Goal: Check status: Check status

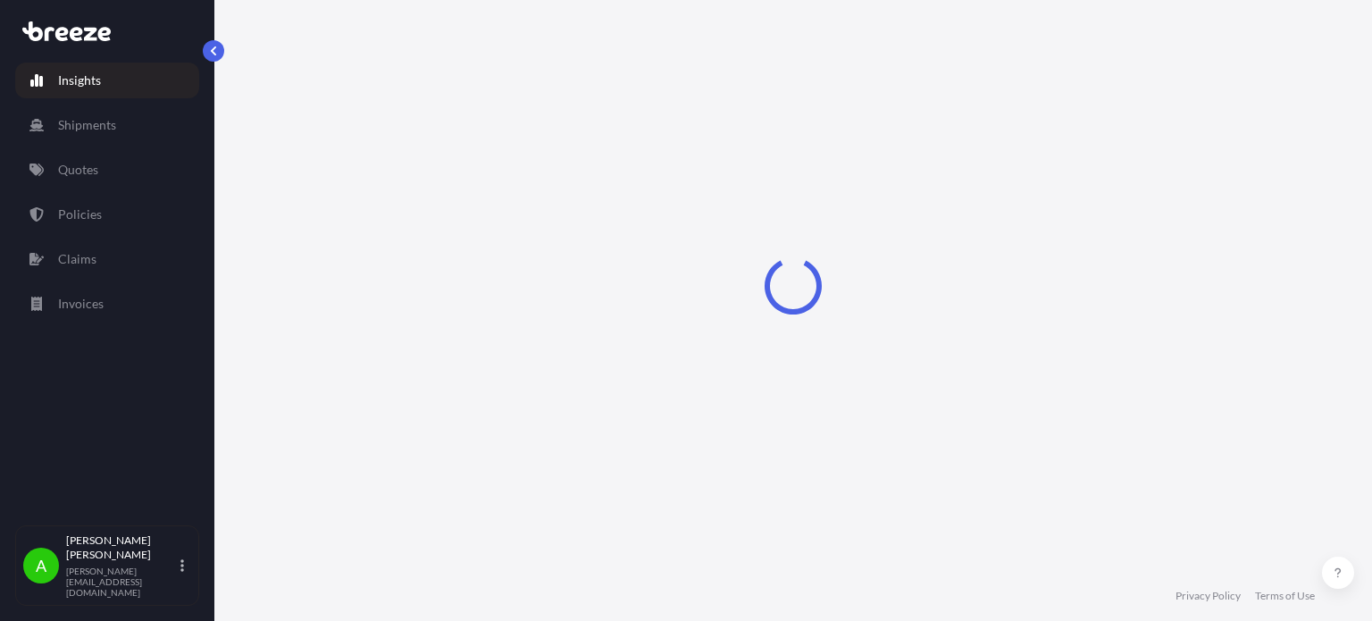
select select "2025"
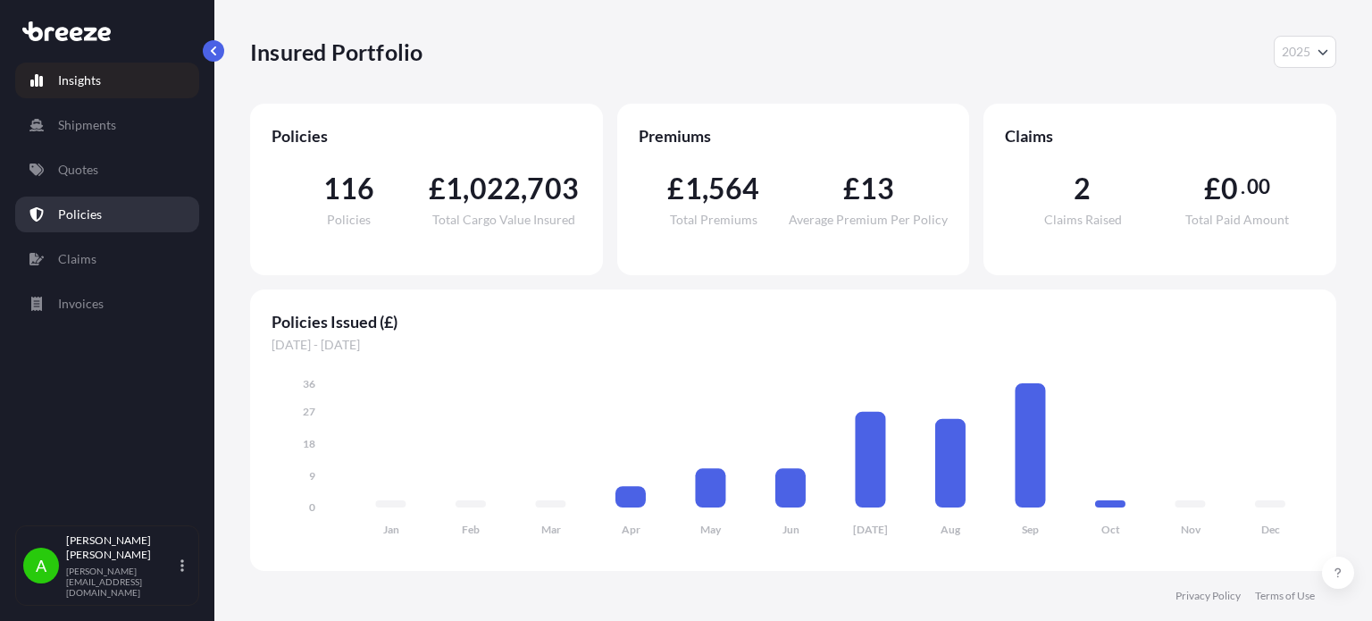
click at [110, 214] on link "Policies" at bounding box center [107, 215] width 184 height 36
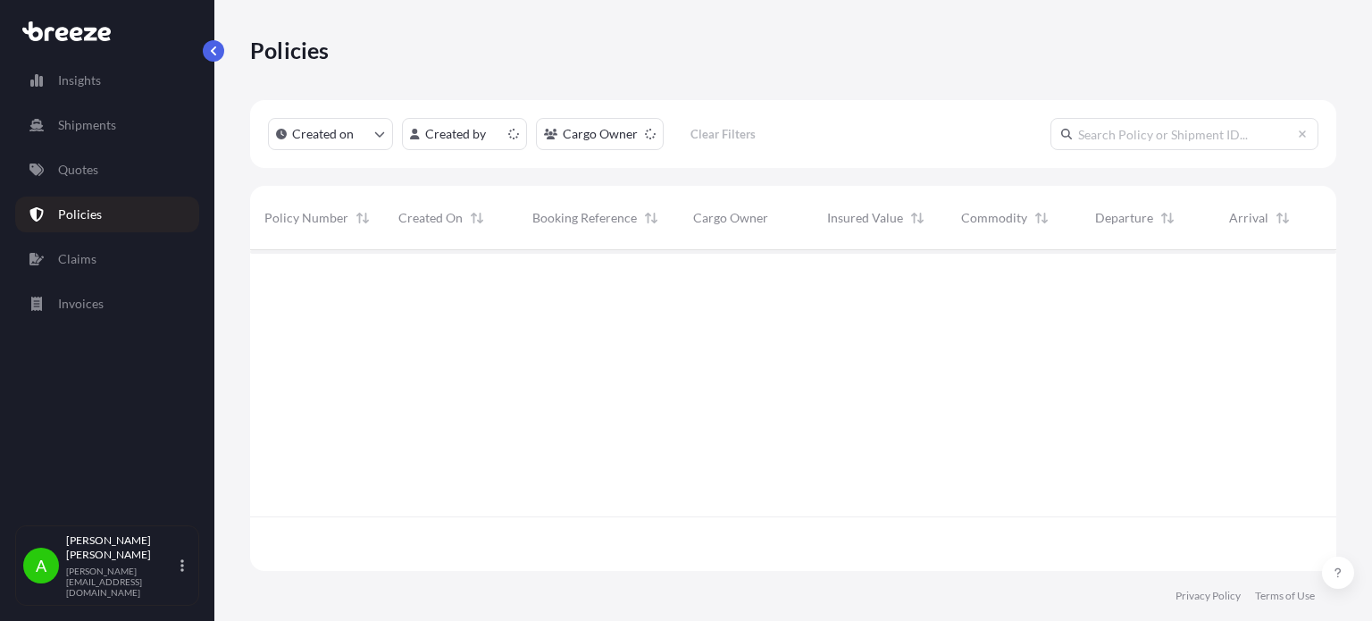
scroll to position [317, 1072]
click at [622, 136] on html "Insights Shipments Quotes Policies Claims Invoices A [PERSON_NAME] [PERSON_NAME…" at bounding box center [686, 310] width 1372 height 621
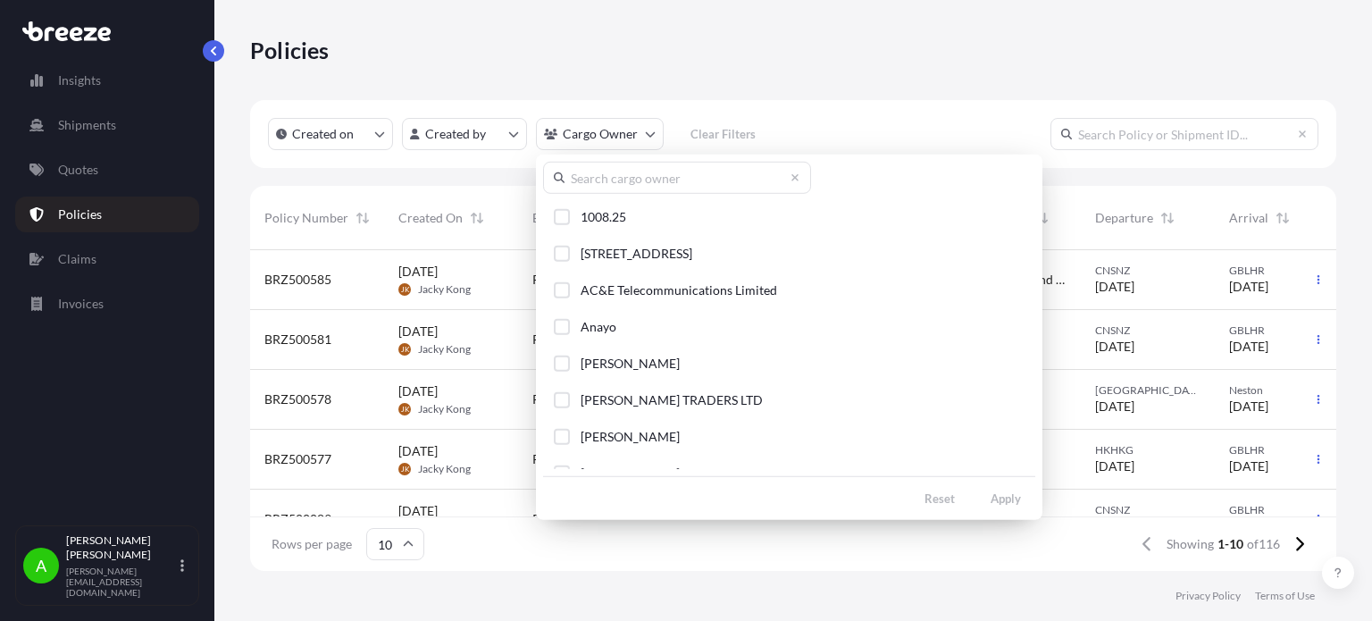
scroll to position [0, 0]
click at [565, 397] on div "Select Option" at bounding box center [562, 400] width 16 height 16
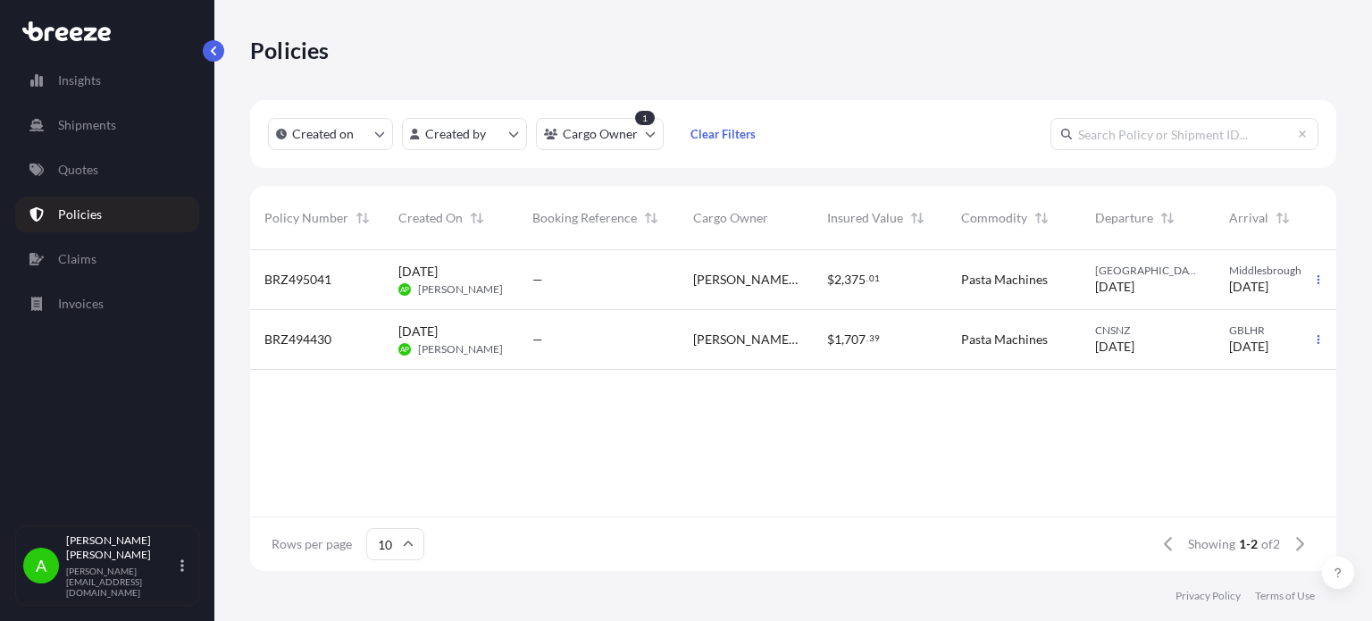
click at [942, 291] on div "$ 2 , 375 . 01" at bounding box center [880, 280] width 134 height 60
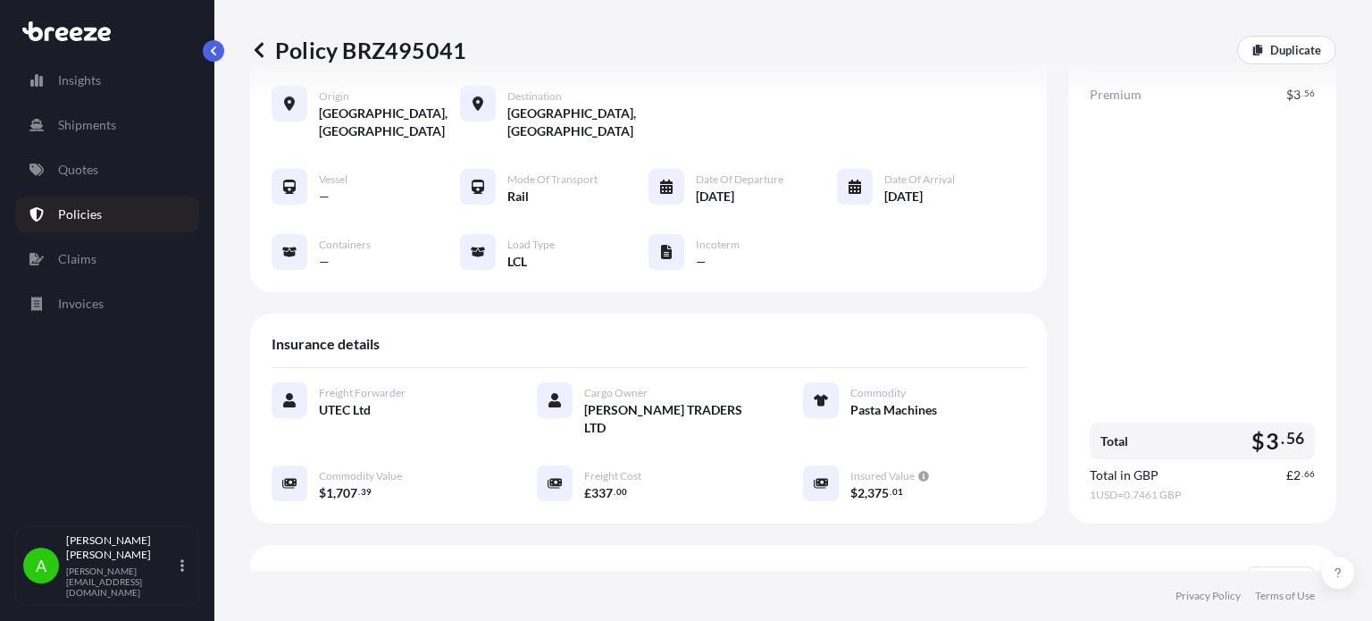
scroll to position [179, 0]
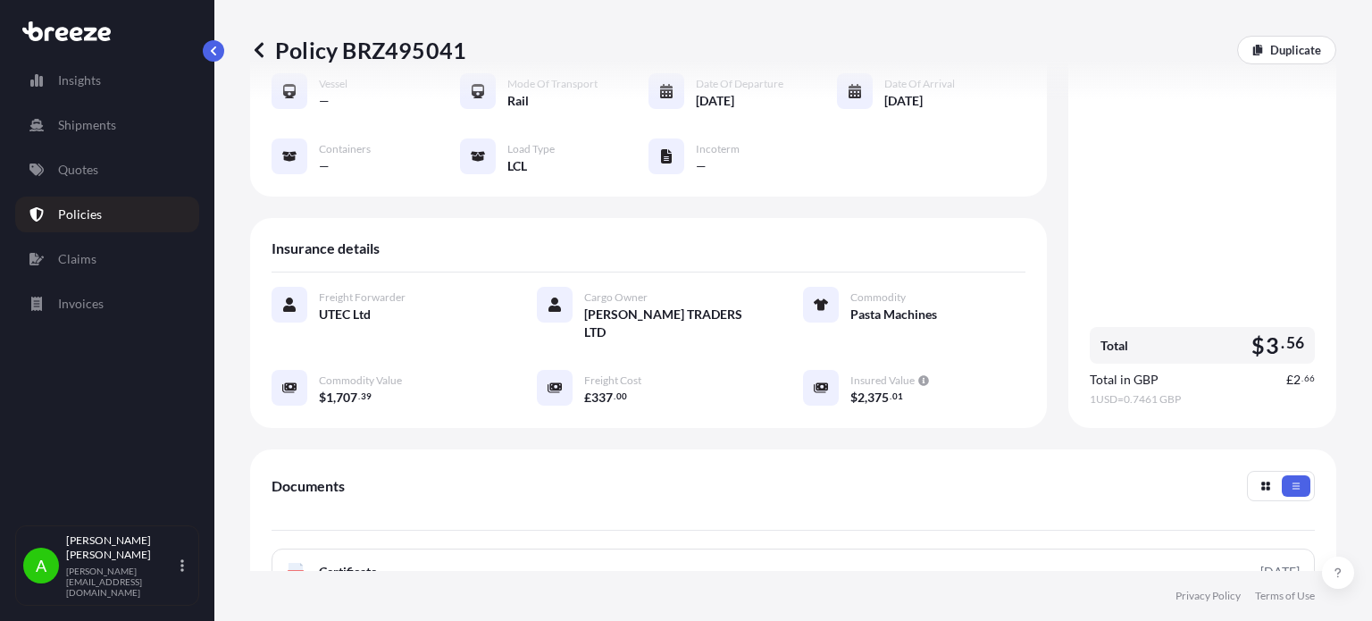
click at [256, 42] on icon at bounding box center [259, 50] width 18 height 18
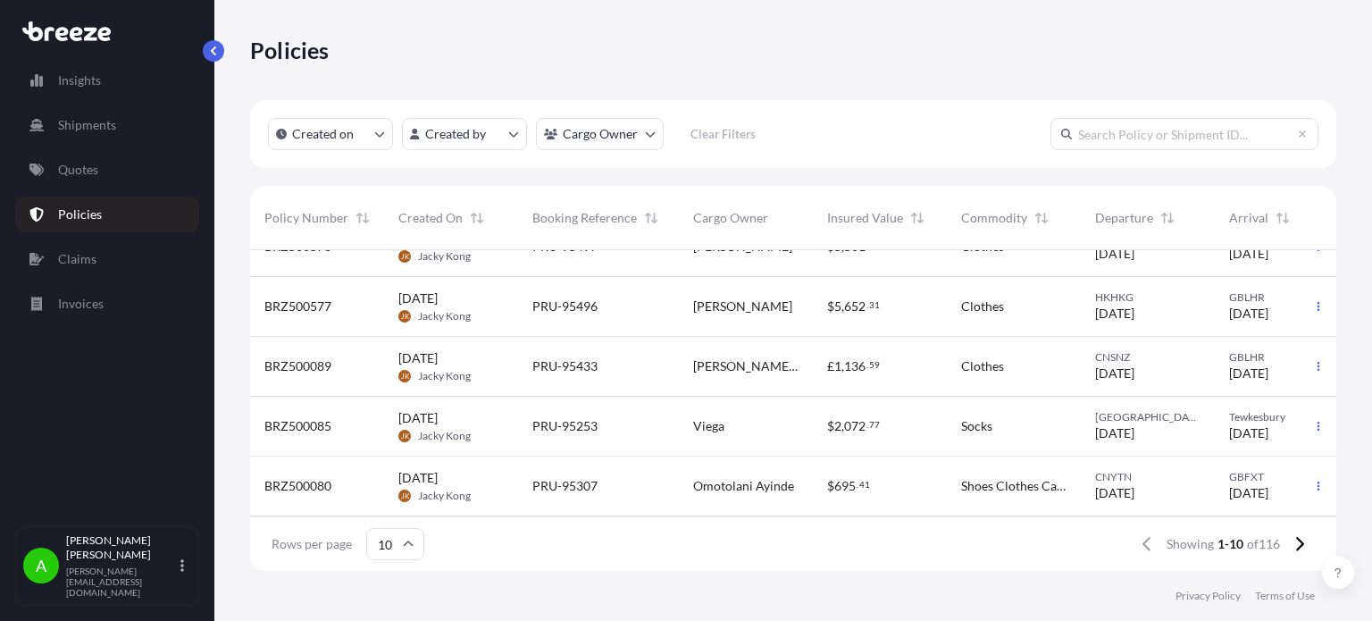
scroll to position [346, 0]
click at [631, 138] on html "Insights Shipments Quotes Policies Claims Invoices A [PERSON_NAME] [PERSON_NAME…" at bounding box center [686, 310] width 1372 height 621
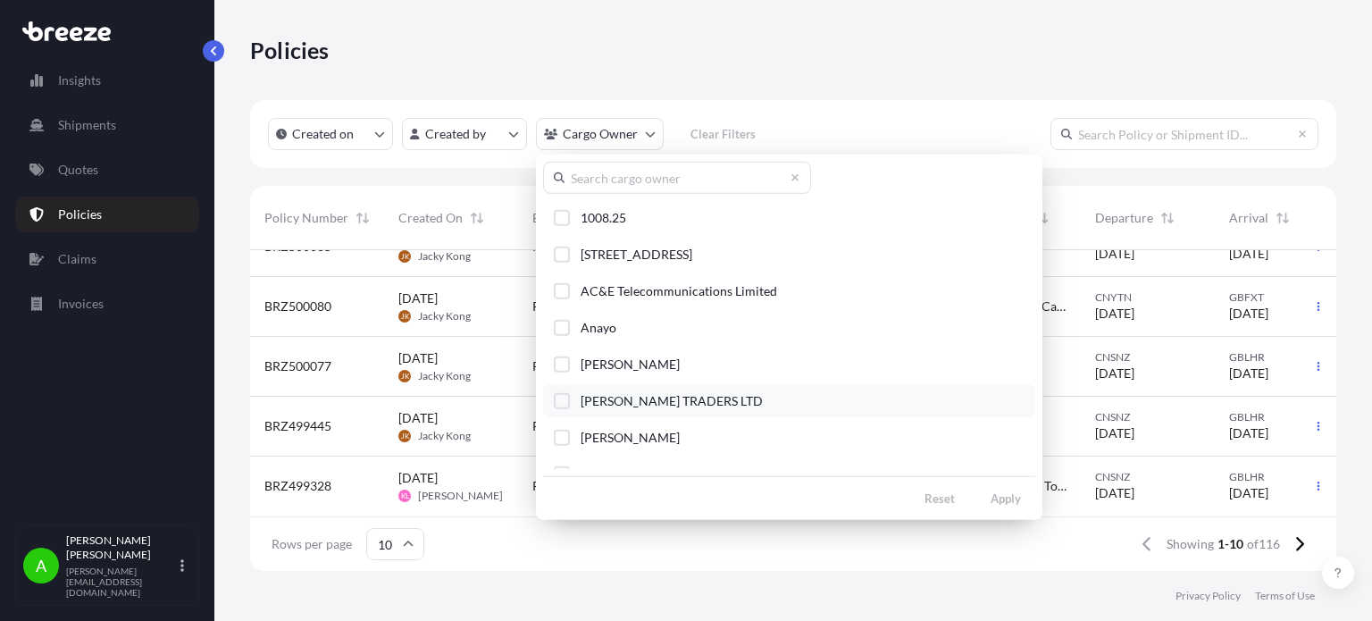
click at [556, 403] on div "Select Option" at bounding box center [562, 400] width 16 height 16
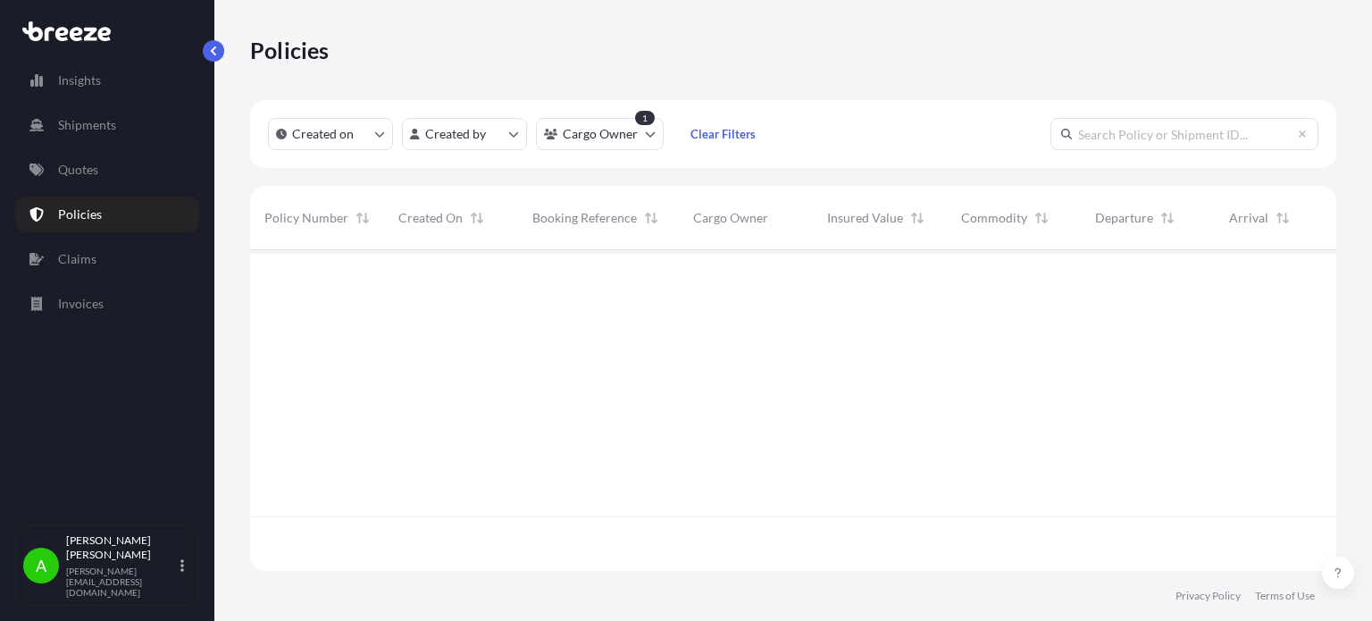
scroll to position [0, 0]
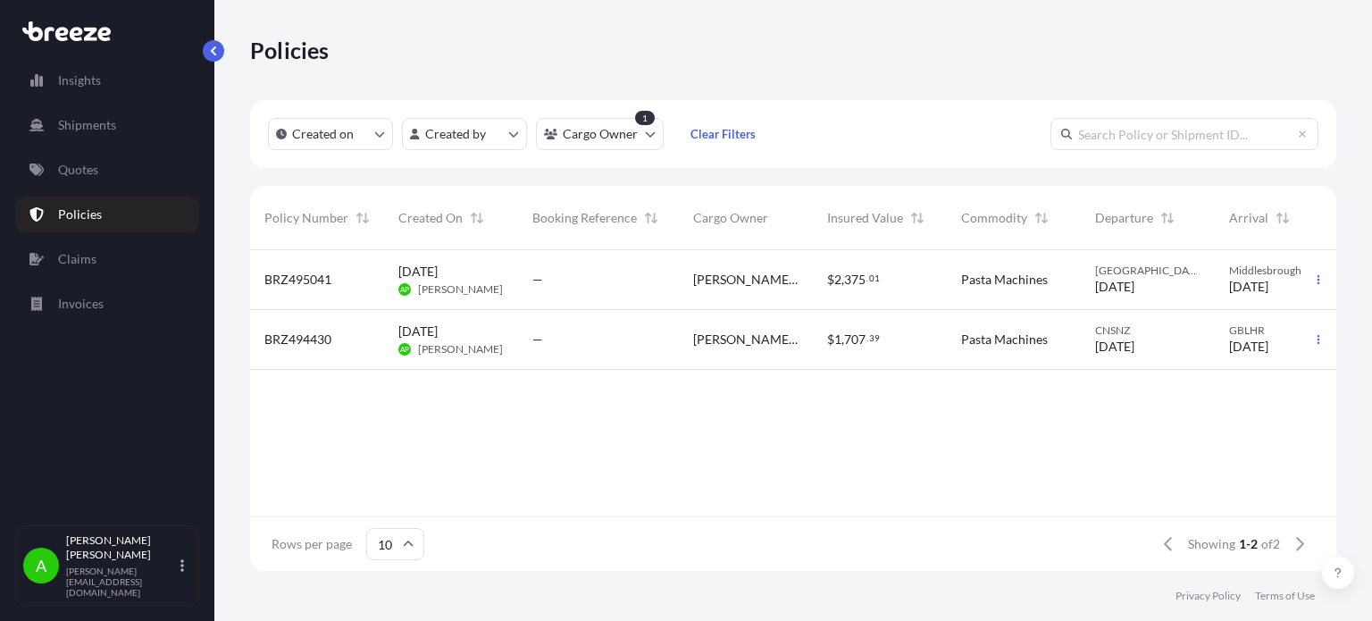
click at [603, 342] on div "—" at bounding box center [598, 339] width 132 height 18
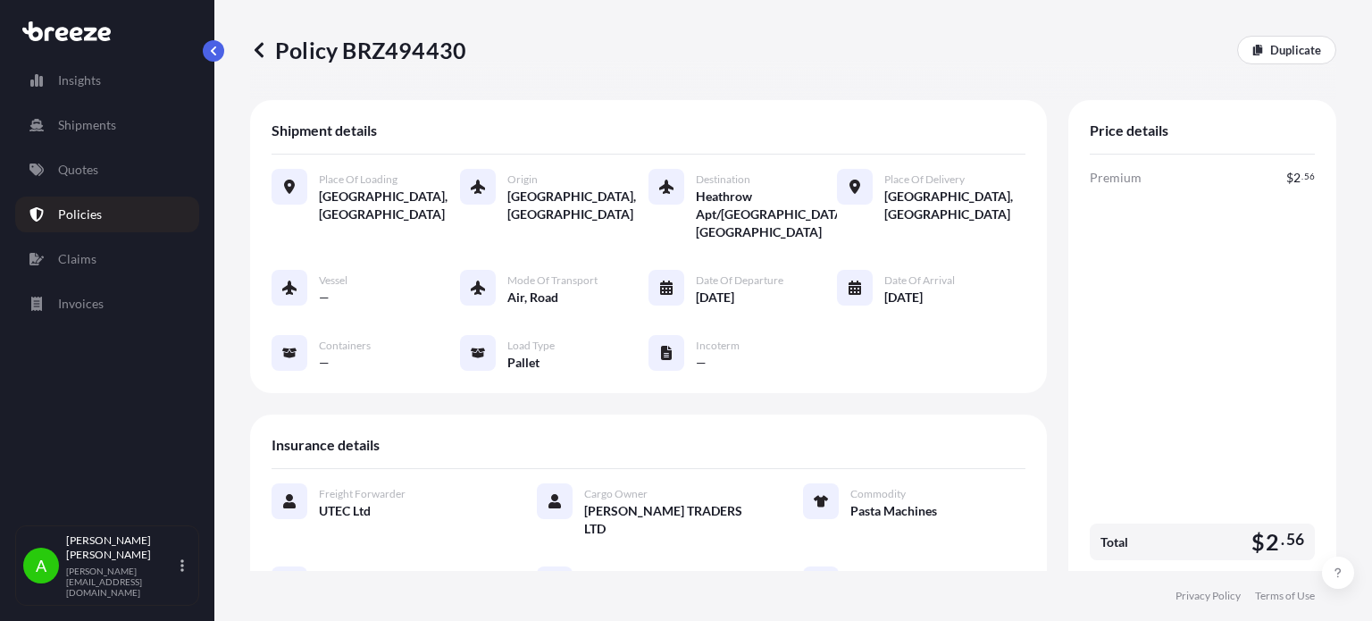
scroll to position [89, 0]
